Goal: Find specific page/section: Find specific page/section

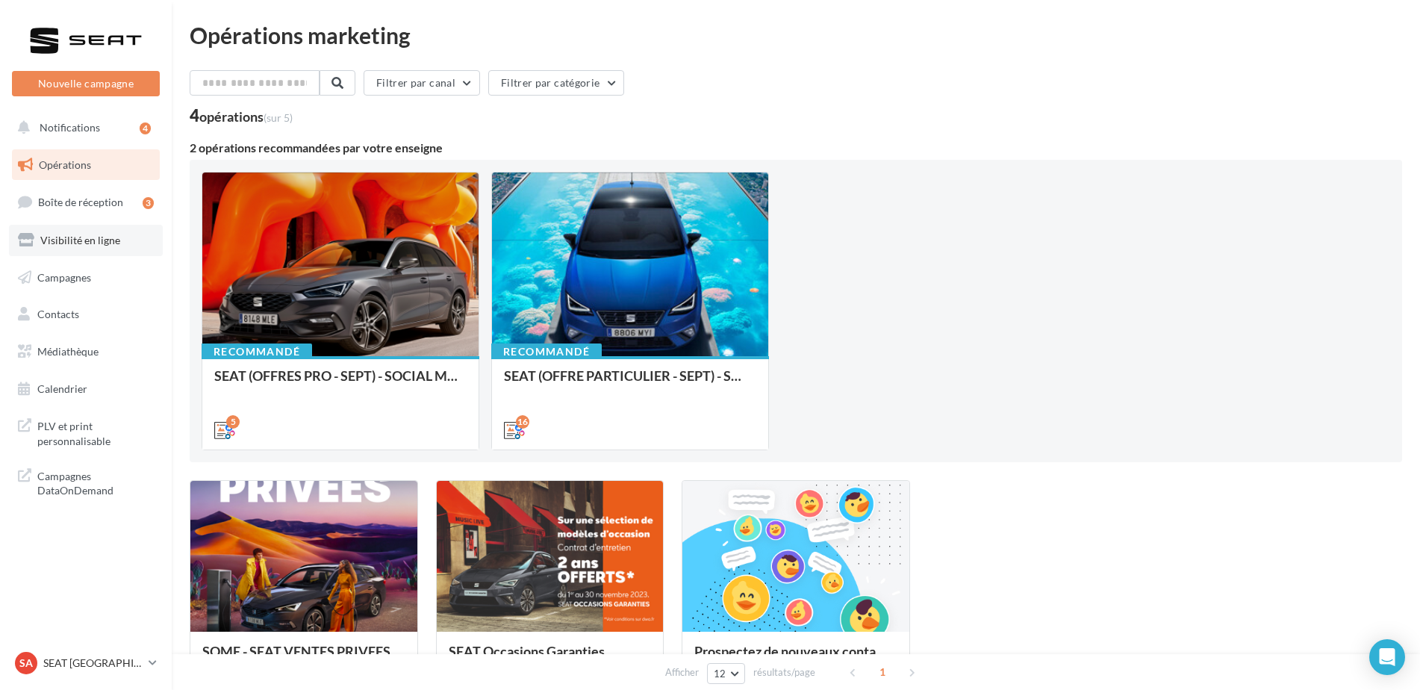
click at [56, 239] on span "Visibilité en ligne" at bounding box center [80, 240] width 80 height 13
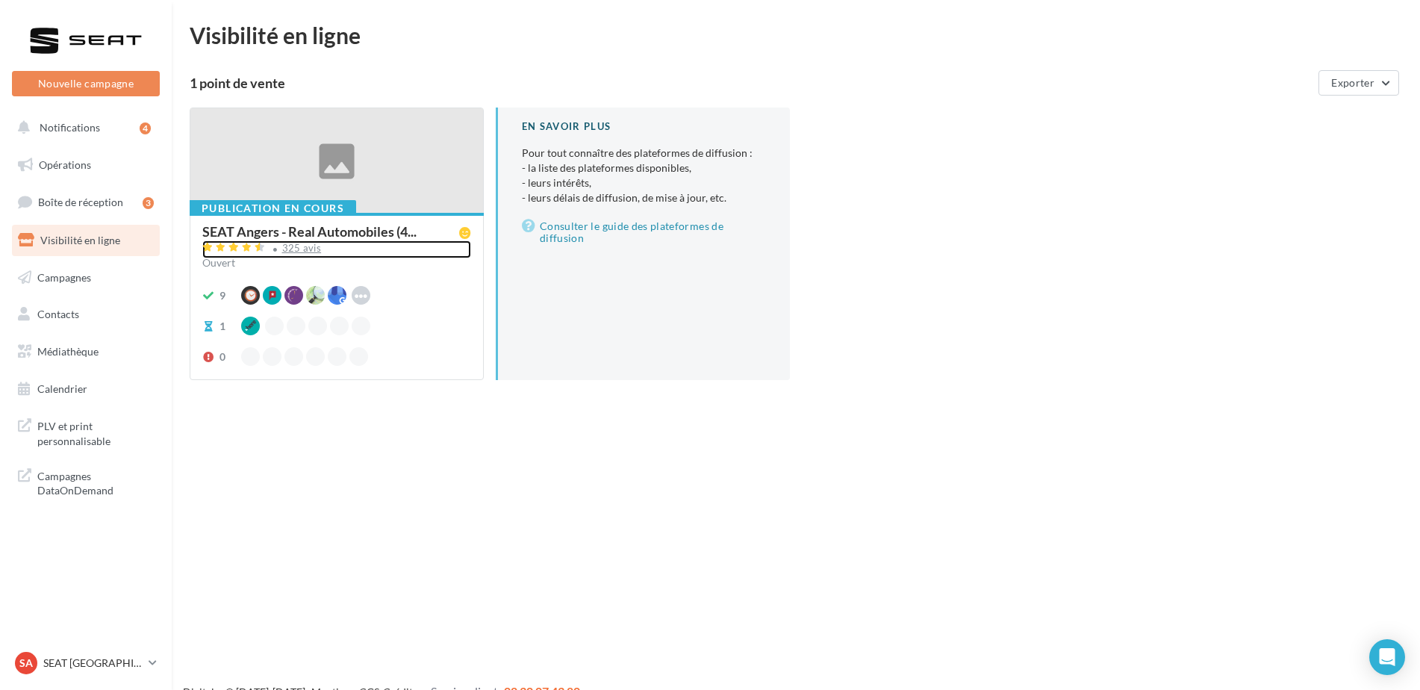
click at [298, 248] on div "325 avis" at bounding box center [302, 248] width 40 height 10
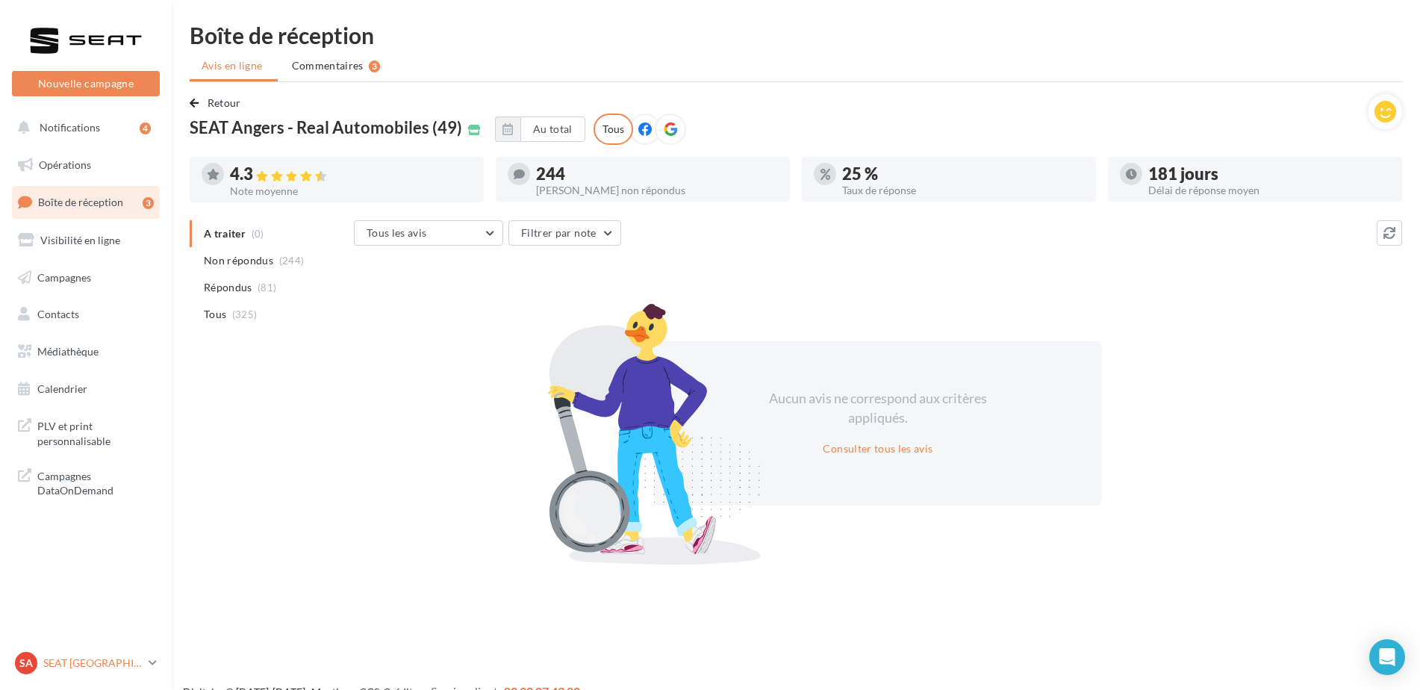
click at [118, 663] on p "SEAT [GEOGRAPHIC_DATA]" at bounding box center [92, 662] width 99 height 15
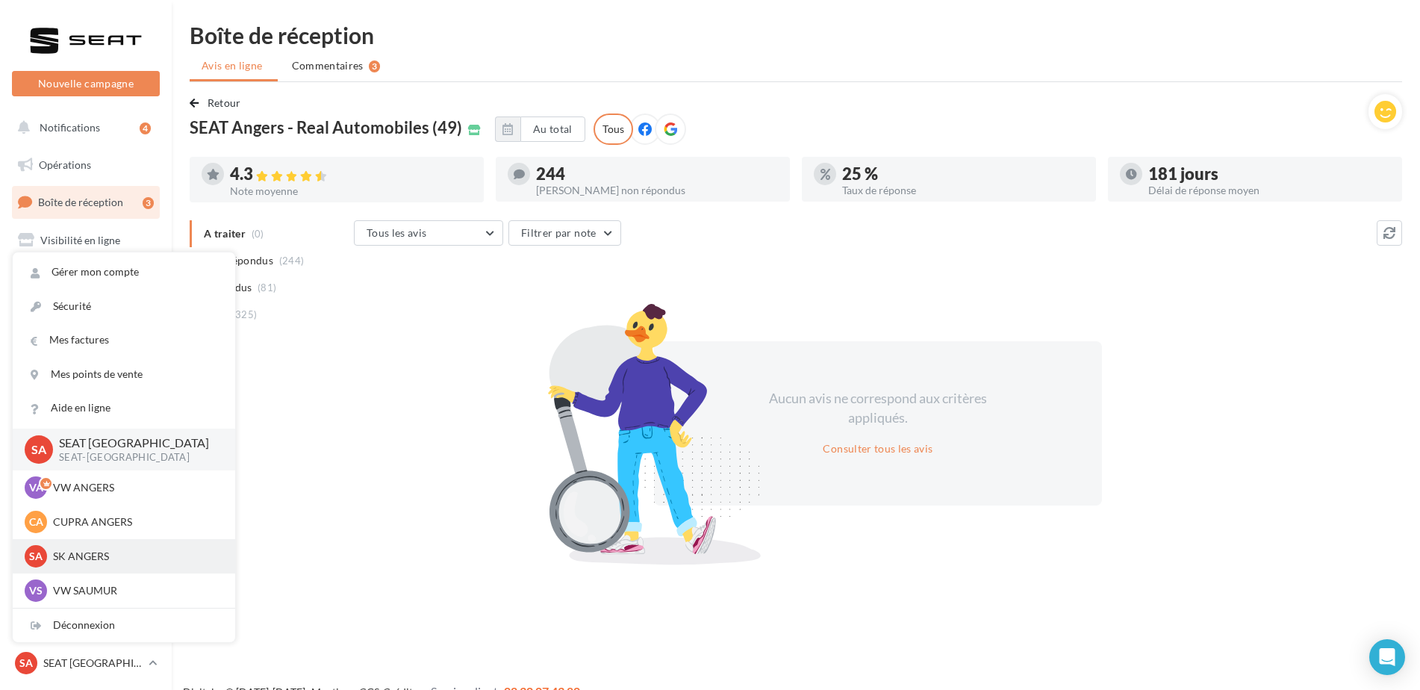
click at [84, 555] on p "SK ANGERS" at bounding box center [135, 556] width 164 height 15
